Goal: Task Accomplishment & Management: Use online tool/utility

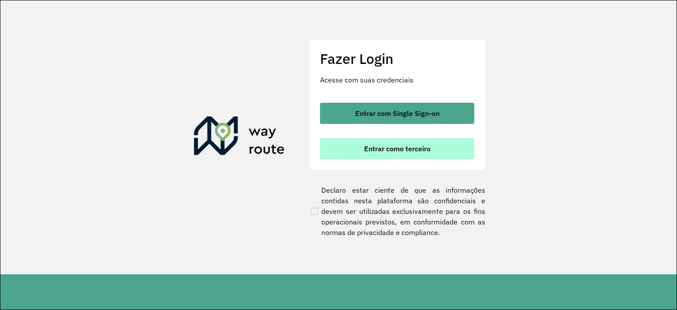
click at [404, 157] on button "Entrar como terceiro" at bounding box center [397, 148] width 154 height 21
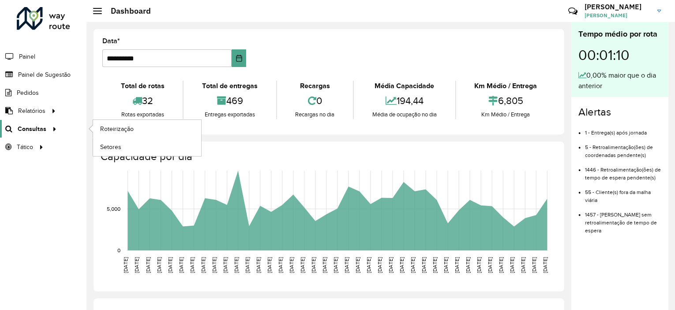
click at [55, 128] on icon at bounding box center [52, 128] width 7 height 13
click at [131, 130] on span "Roteirização" at bounding box center [118, 128] width 36 height 9
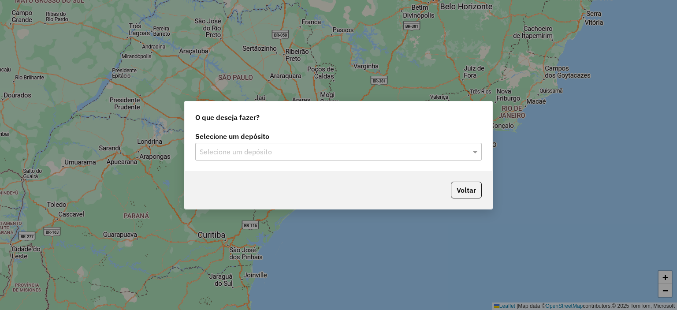
click at [271, 155] on input "text" at bounding box center [330, 152] width 260 height 11
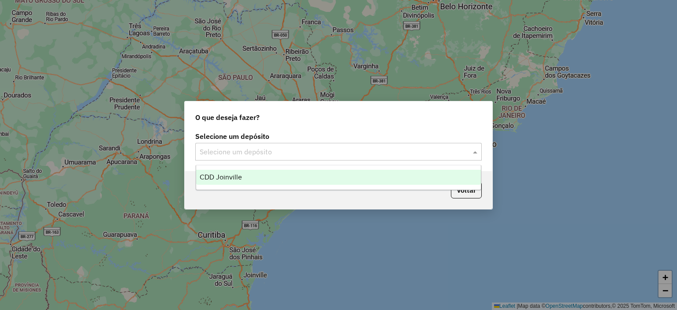
click at [270, 174] on div "CDD Joinville" at bounding box center [338, 177] width 285 height 15
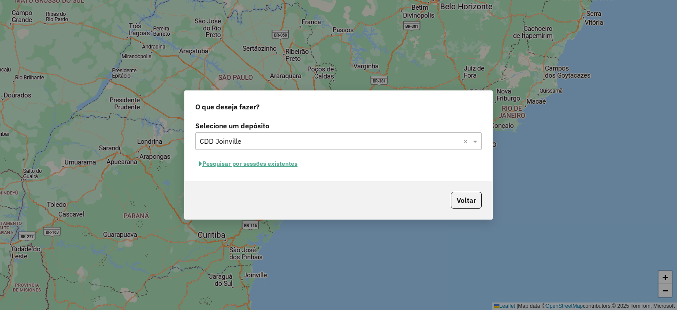
click at [258, 164] on button "Pesquisar por sessões existentes" at bounding box center [248, 164] width 106 height 14
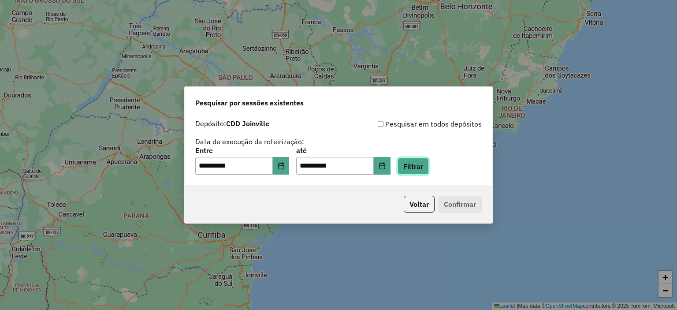
click at [424, 170] on button "Filtrar" at bounding box center [413, 166] width 31 height 17
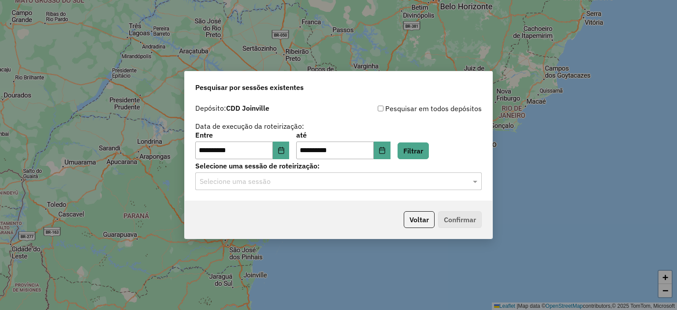
click at [401, 186] on input "text" at bounding box center [330, 181] width 260 height 11
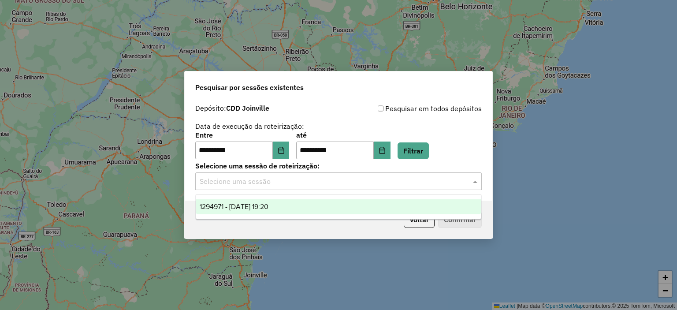
click at [367, 208] on div "1294971 - 15/10/2025 19:20" at bounding box center [338, 206] width 285 height 15
click at [448, 188] on div "Selecione uma sessão × 1294971 - 15/10/2025 19:20 ×" at bounding box center [338, 181] width 287 height 18
click at [436, 205] on div "1294971 - 15/10/2025 19:20" at bounding box center [338, 206] width 285 height 15
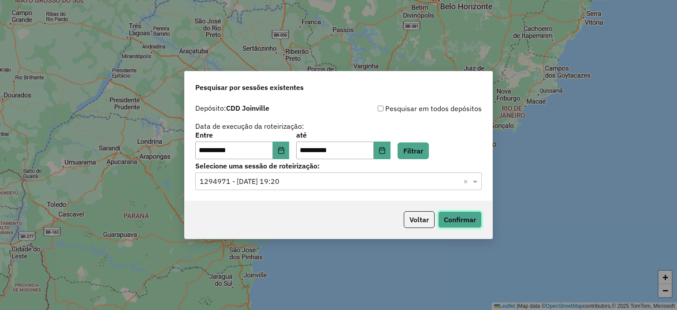
click at [450, 220] on button "Confirmar" at bounding box center [460, 219] width 44 height 17
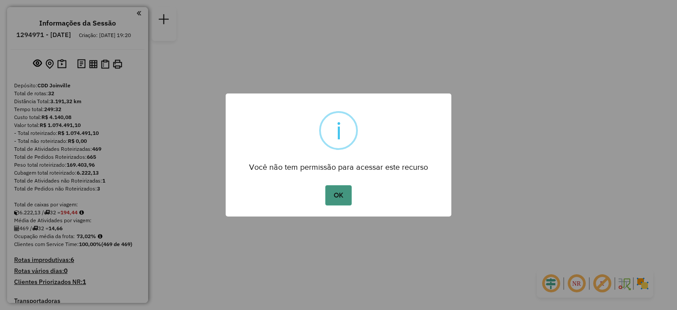
click at [342, 197] on button "OK" at bounding box center [338, 195] width 26 height 20
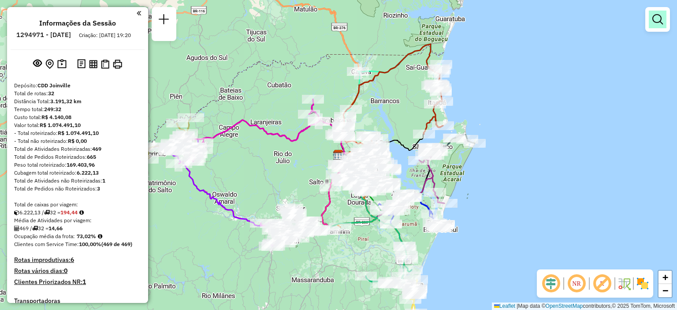
click at [661, 24] on em at bounding box center [657, 19] width 11 height 11
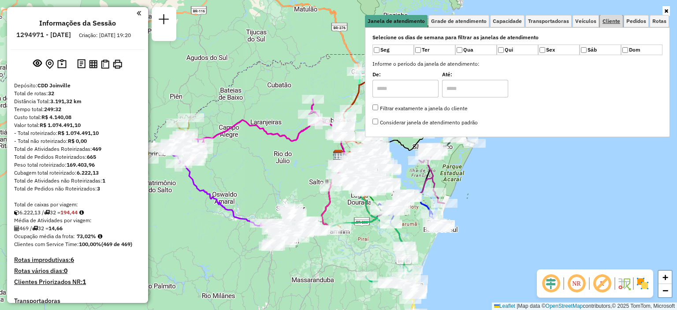
click at [616, 26] on link "Cliente" at bounding box center [611, 21] width 23 height 12
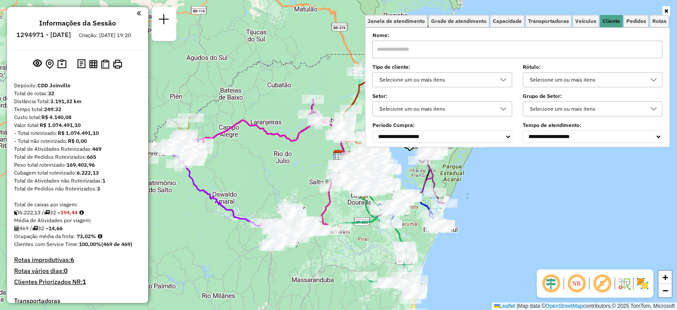
click at [440, 74] on div "Selecione um ou mais itens" at bounding box center [435, 80] width 119 height 14
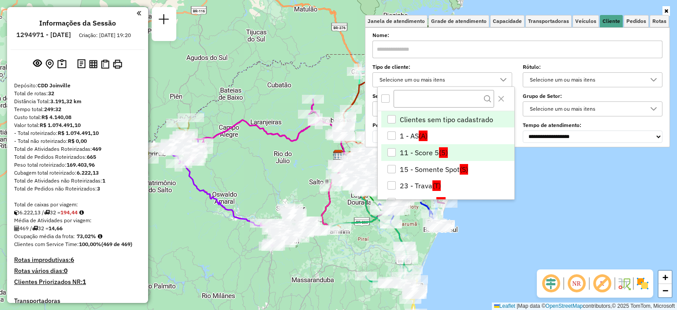
scroll to position [44, 0]
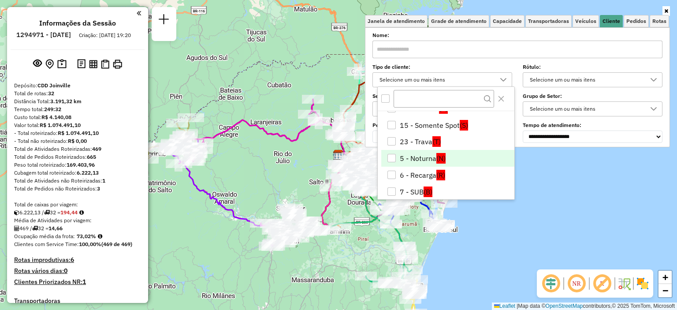
click at [439, 160] on span "(N)" at bounding box center [440, 158] width 9 height 11
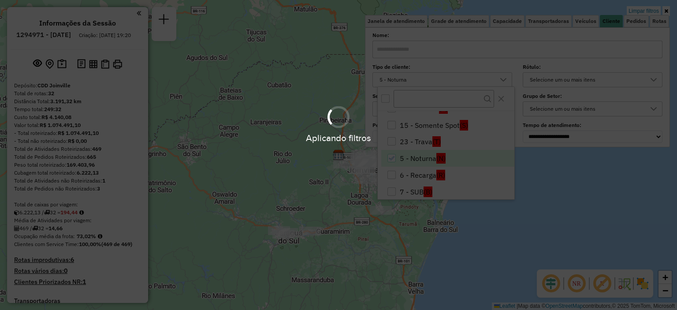
drag, startPoint x: 561, startPoint y: 195, endPoint x: 563, endPoint y: 187, distance: 8.0
click at [561, 195] on div "Aplicando filtros" at bounding box center [338, 155] width 677 height 310
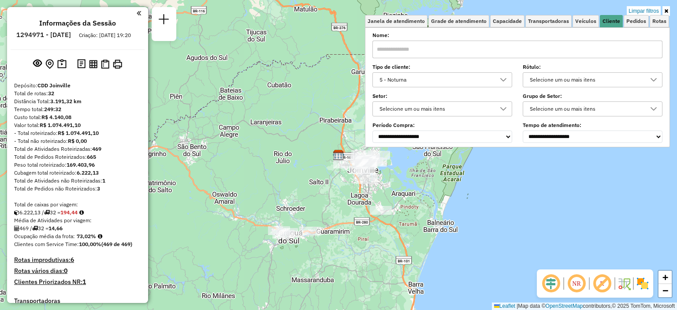
click at [665, 11] on icon at bounding box center [666, 10] width 4 height 5
